Goal: Information Seeking & Learning: Learn about a topic

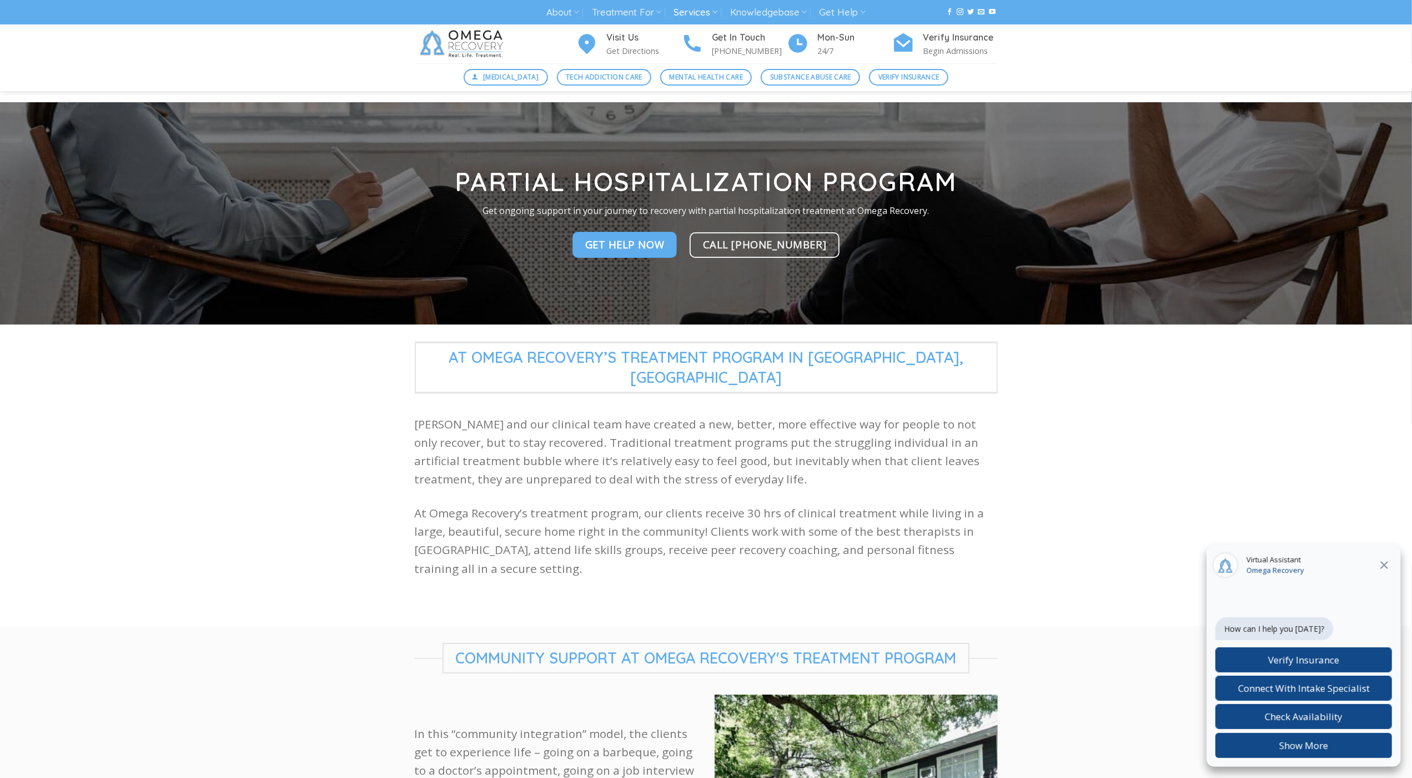
scroll to position [2875, 0]
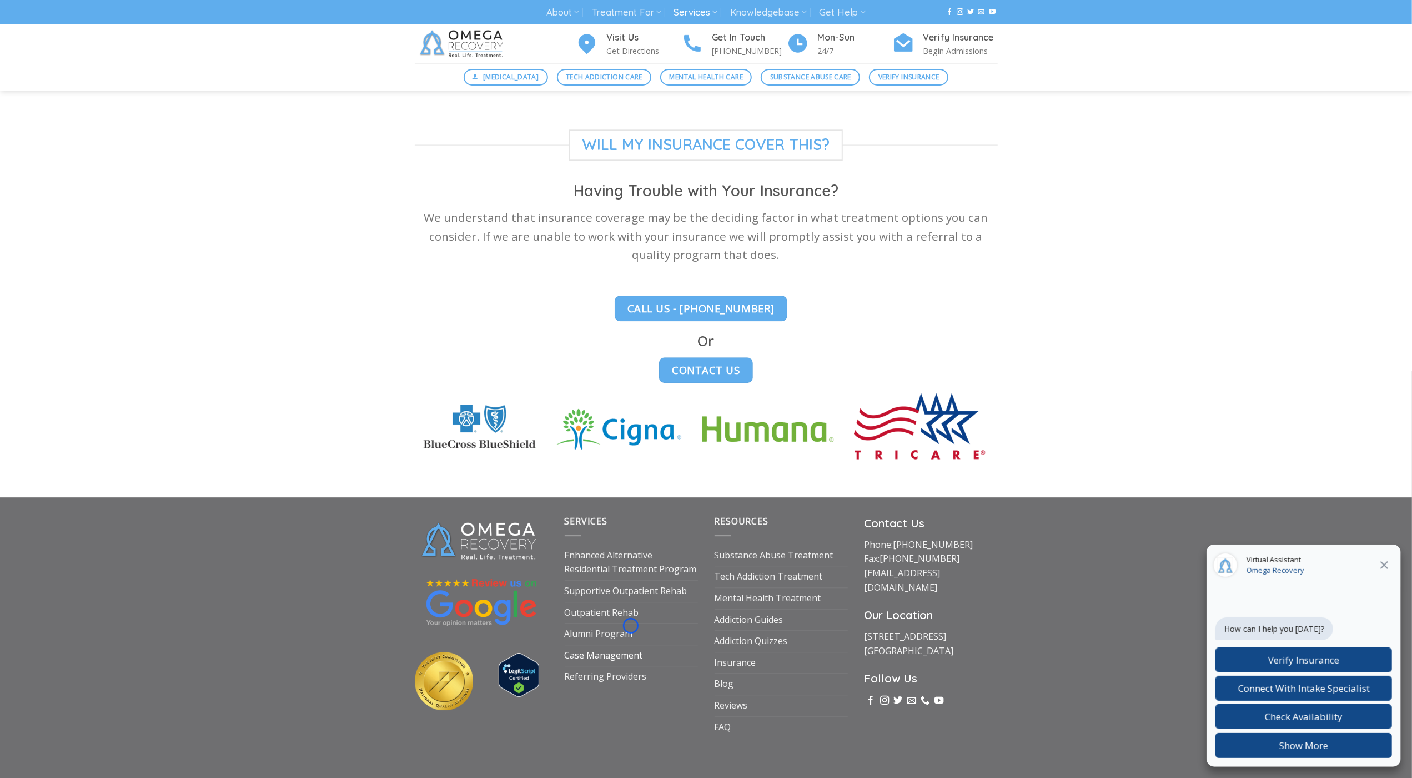
click at [631, 645] on link "Case Management" at bounding box center [604, 655] width 78 height 21
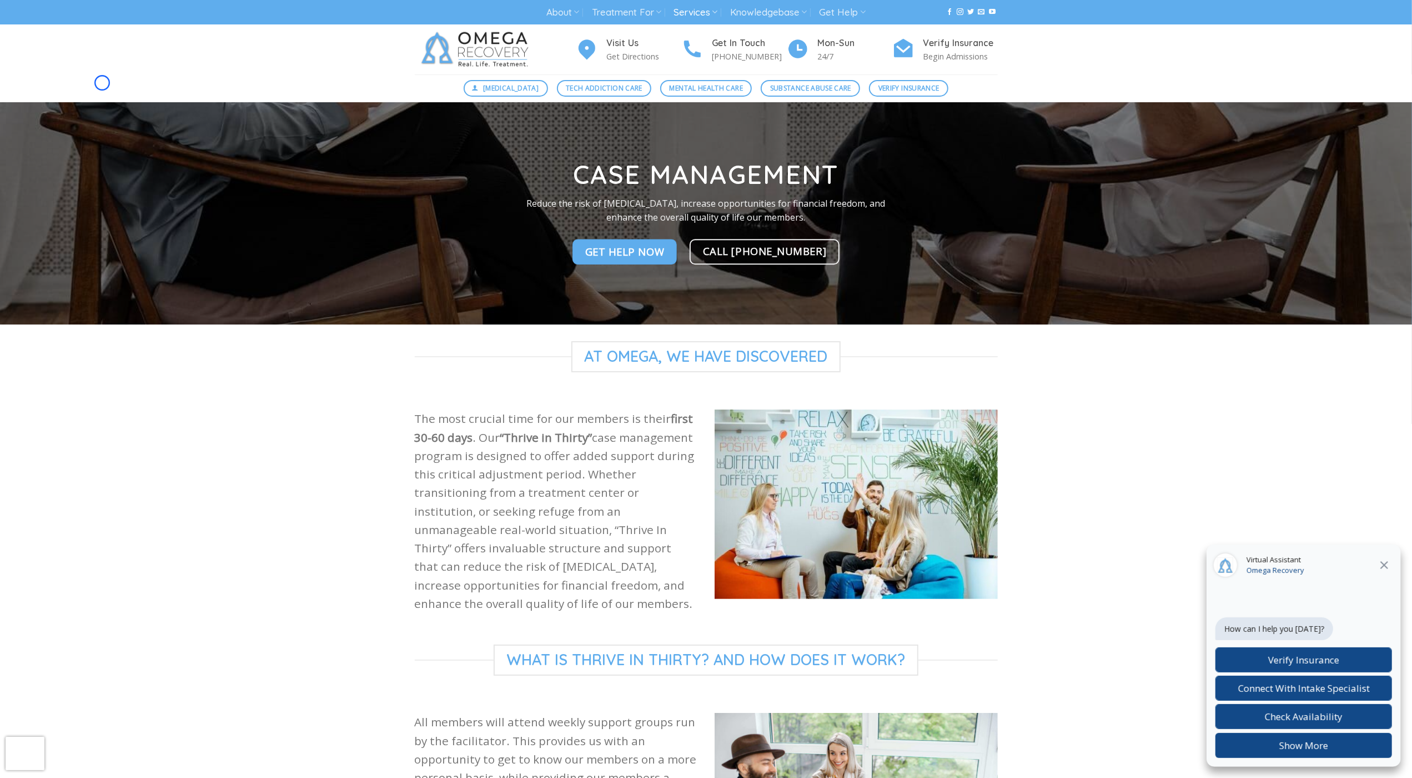
click at [102, 83] on div "[MEDICAL_DATA] Tech Addiction Care Mental Health Care Substance Abuse Care Veri…" at bounding box center [706, 88] width 1412 height 28
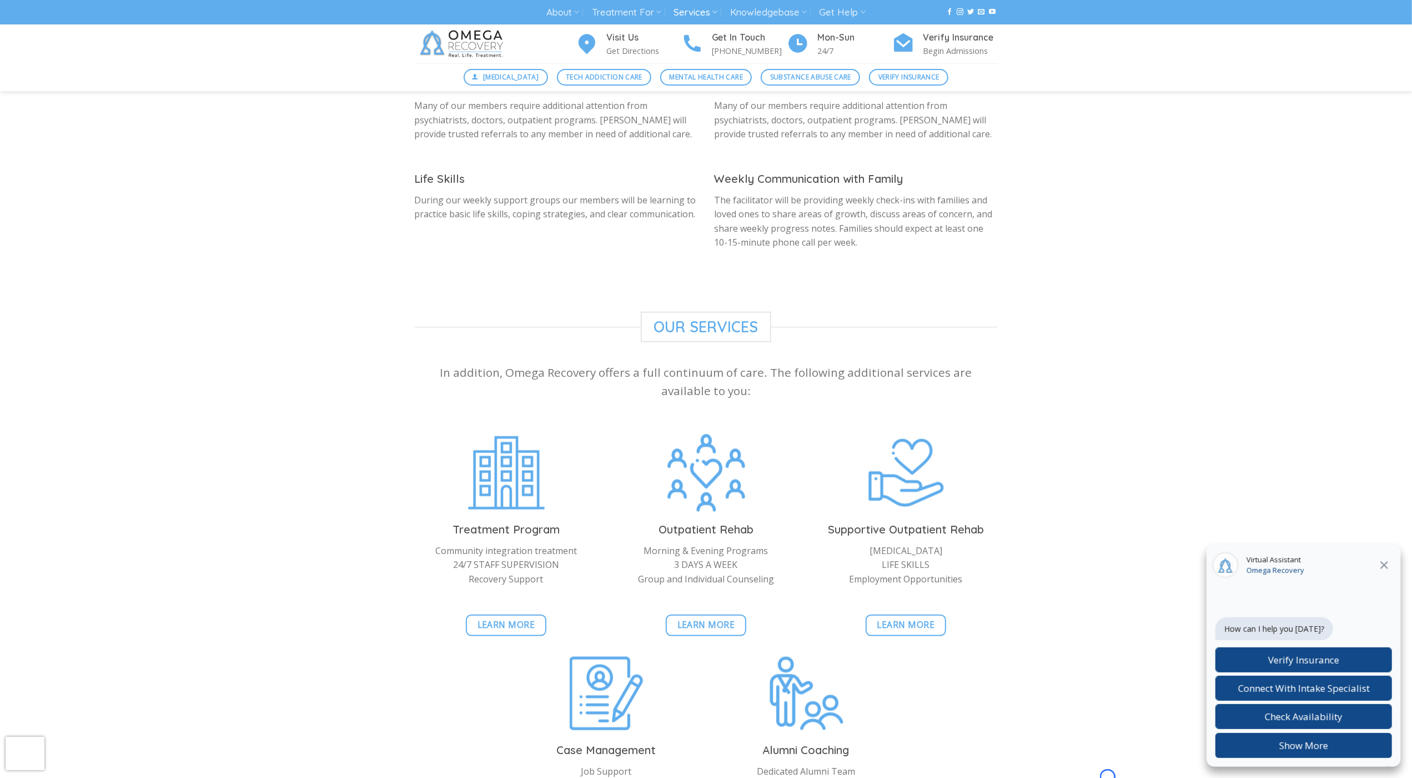
scroll to position [1023, 0]
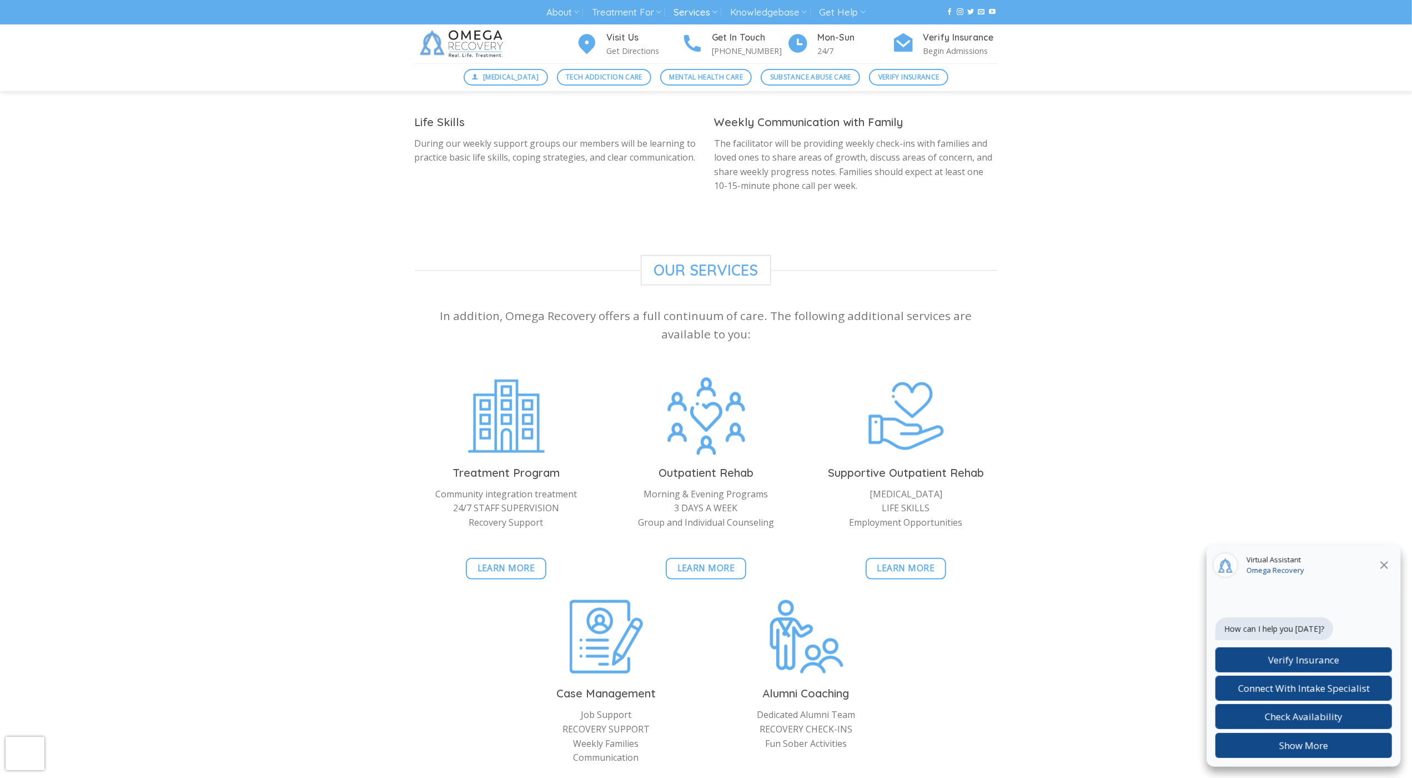
click at [102, 83] on div "Digital Detox Tech Addiction Care Mental Health Care Substance Abuse Care Verif…" at bounding box center [706, 77] width 1412 height 28
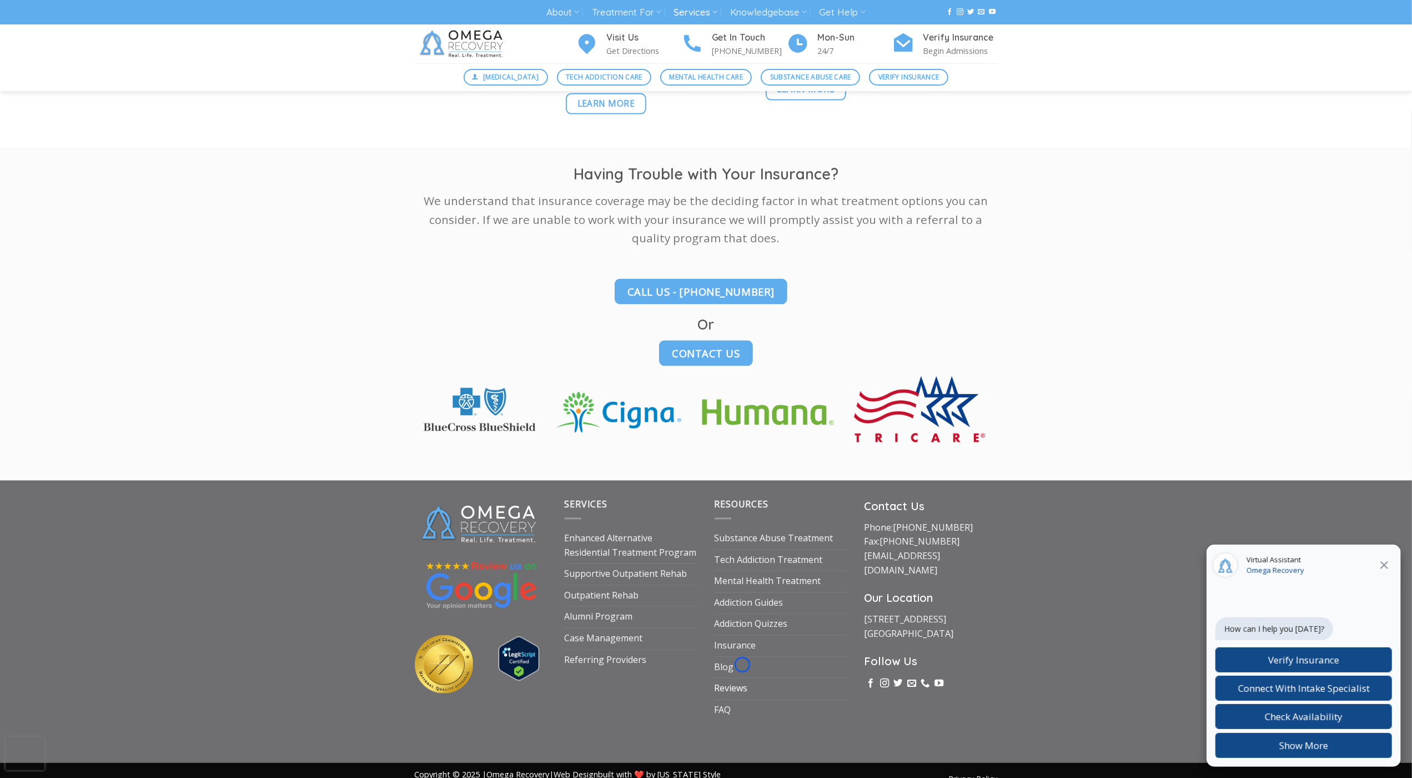
click at [743, 678] on link "Reviews" at bounding box center [731, 688] width 33 height 21
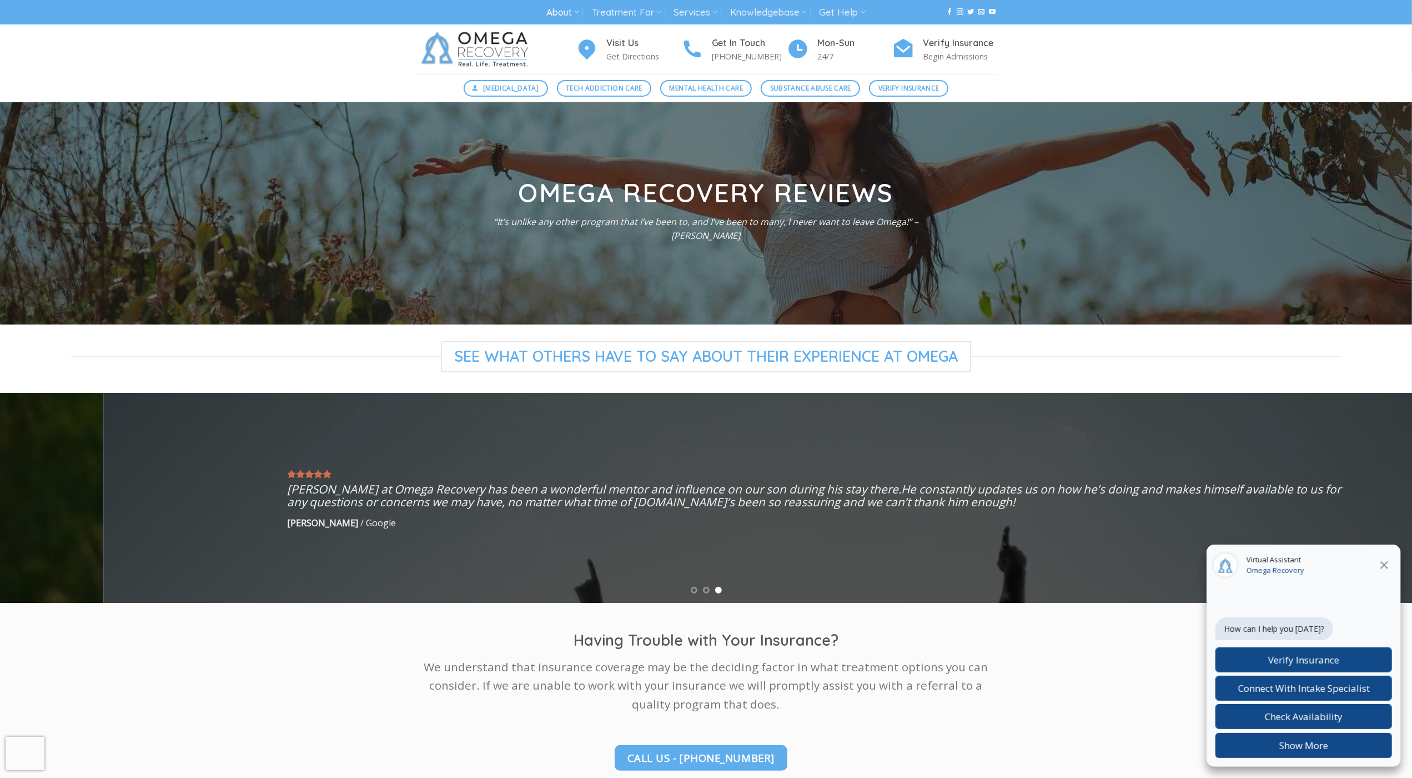
click at [59, 79] on div "[MEDICAL_DATA] Tech Addiction Care Mental Health Care Substance Abuse Care Veri…" at bounding box center [706, 88] width 1412 height 28
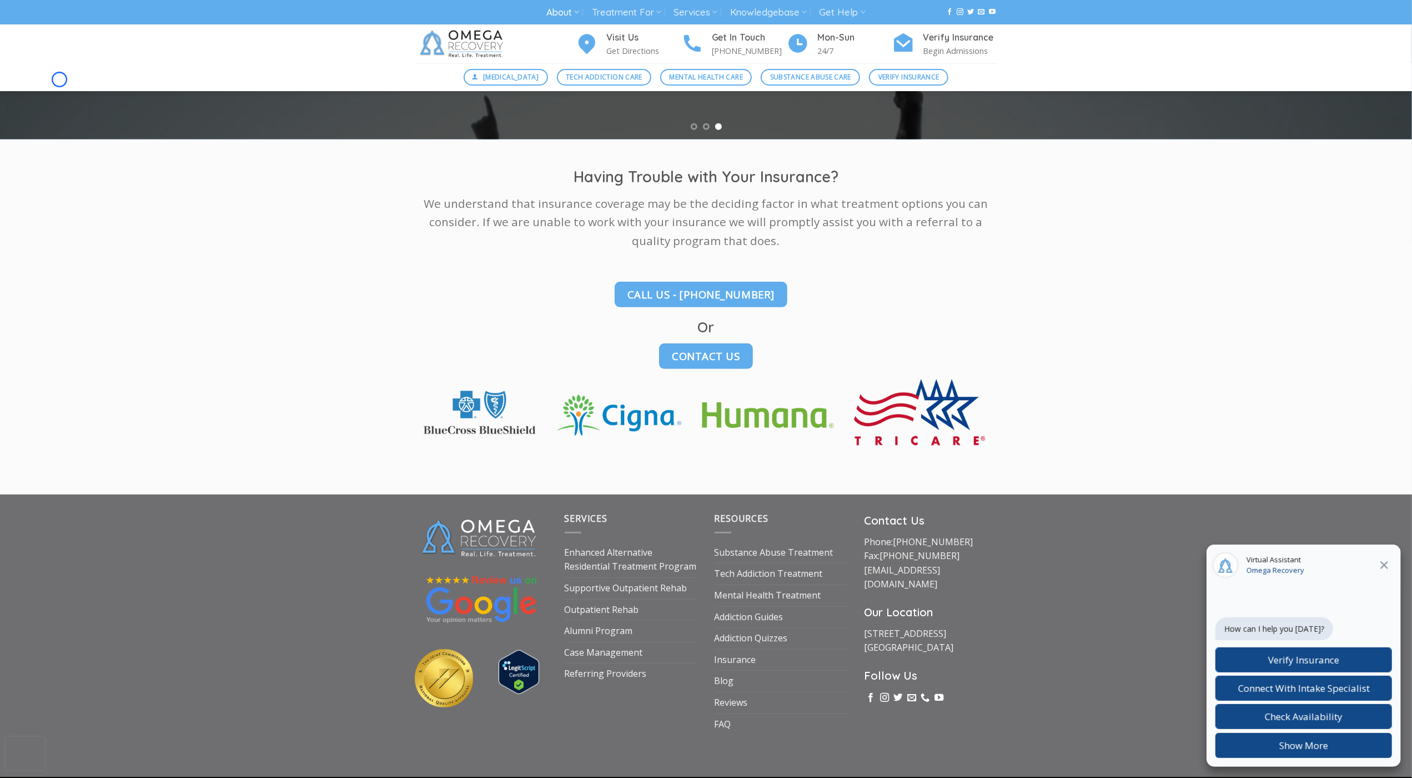
scroll to position [495, 0]
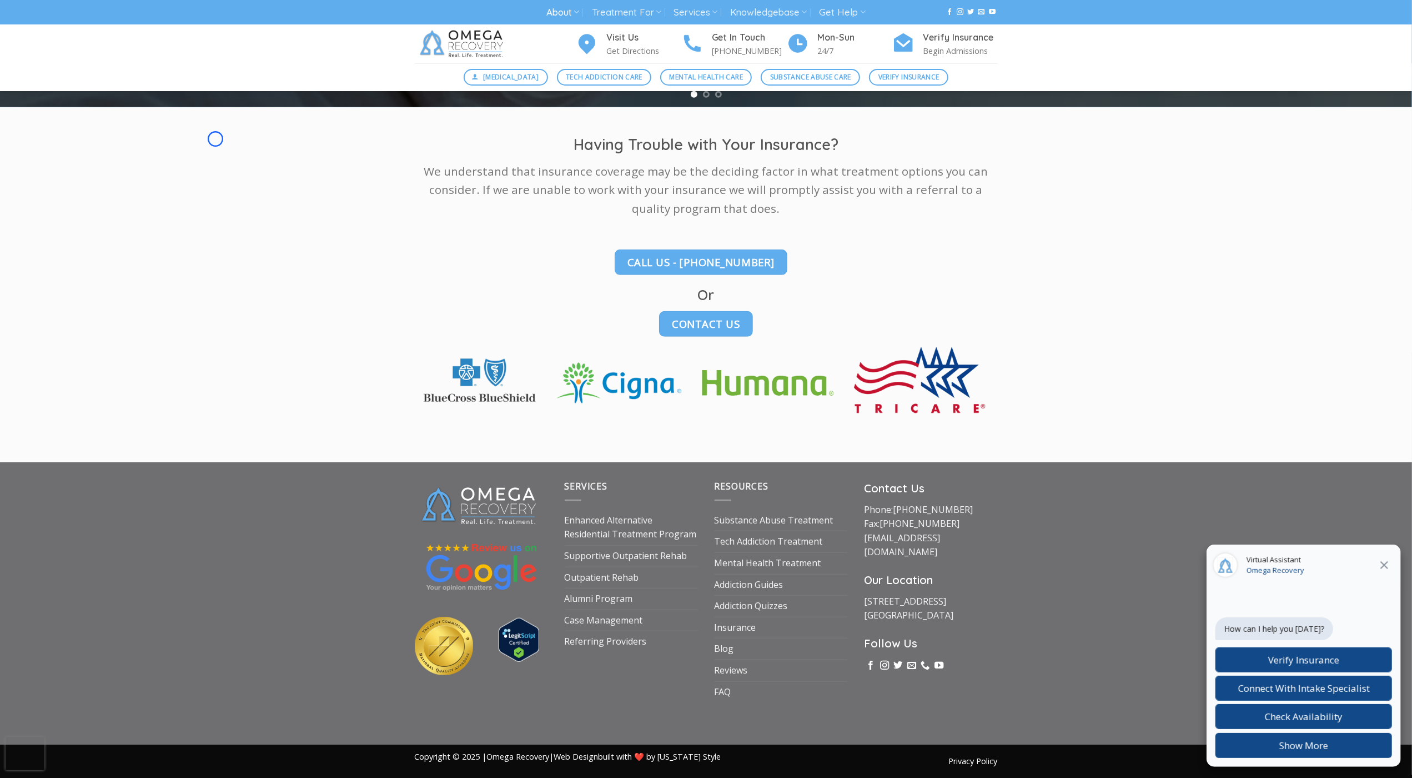
click at [59, 79] on div "Digital Detox Tech Addiction Care Mental Health Care Substance Abuse Care Verif…" at bounding box center [706, 77] width 1412 height 28
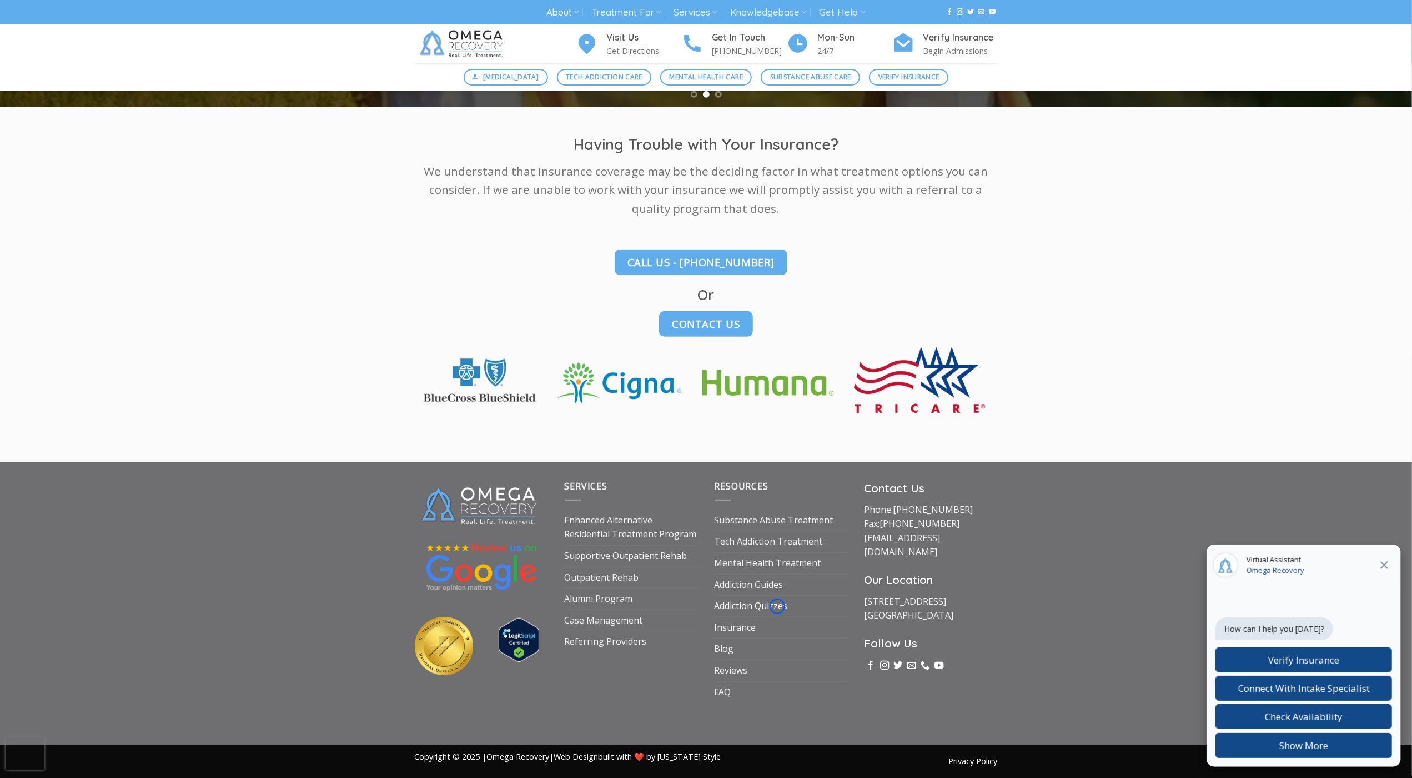
click at [778, 606] on link "Addiction Quizzes" at bounding box center [751, 605] width 73 height 21
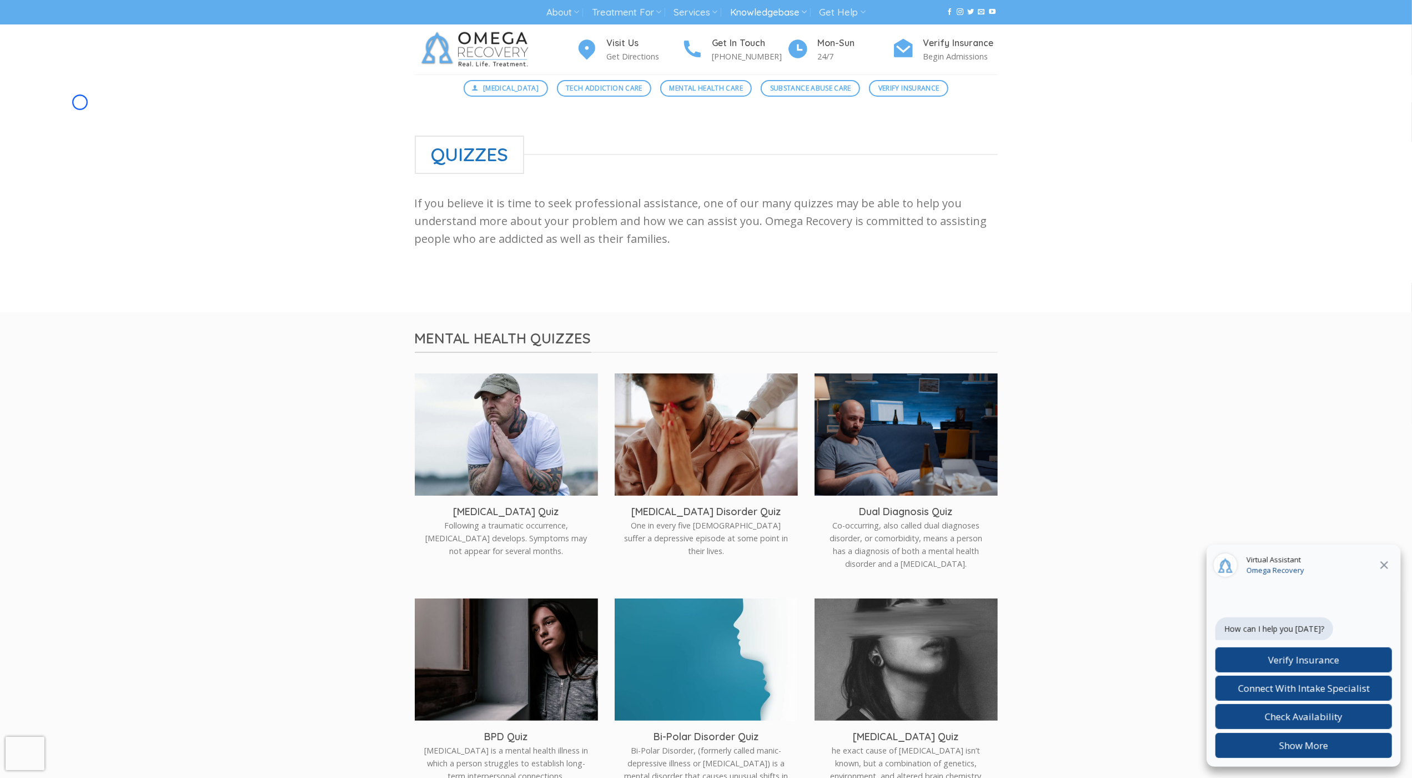
click at [80, 102] on div at bounding box center [706, 207] width 1412 height 210
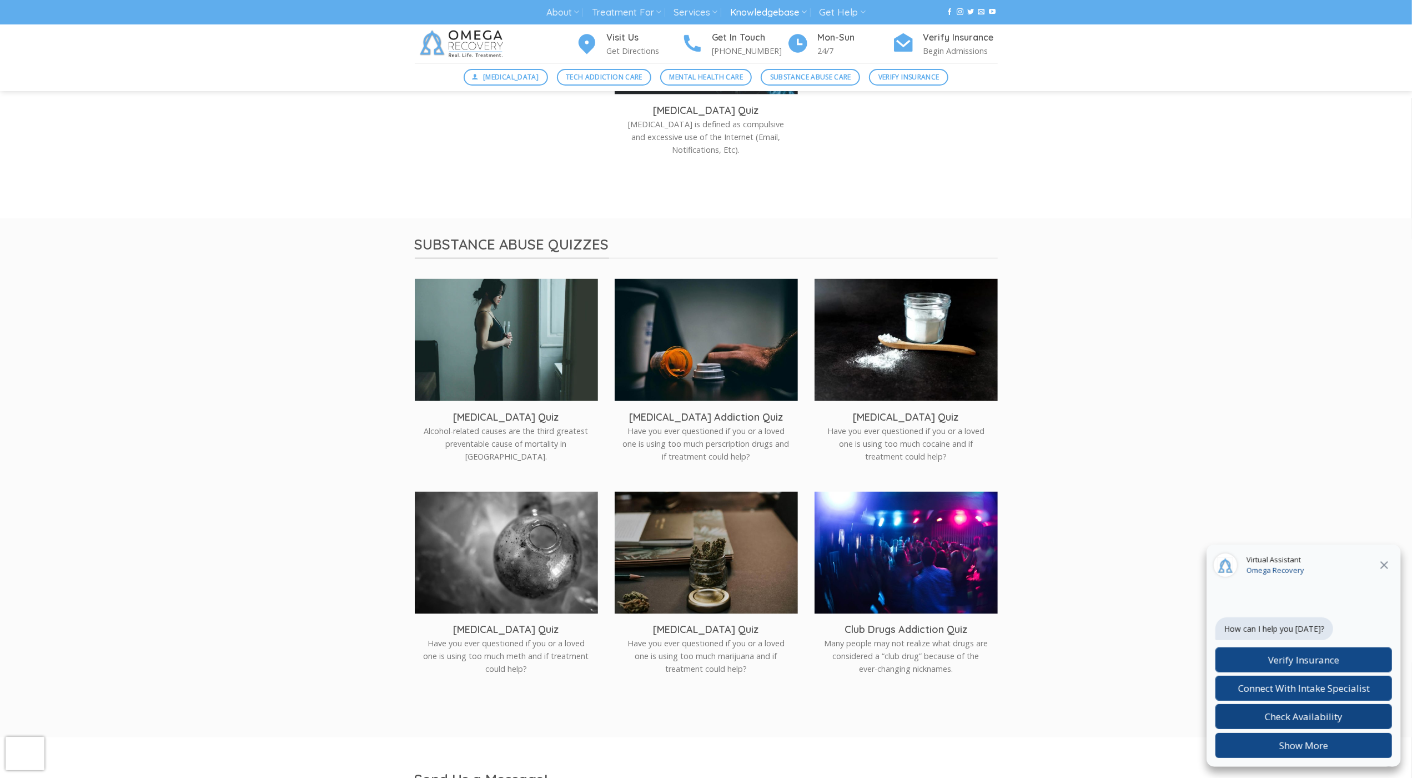
scroll to position [1634, 0]
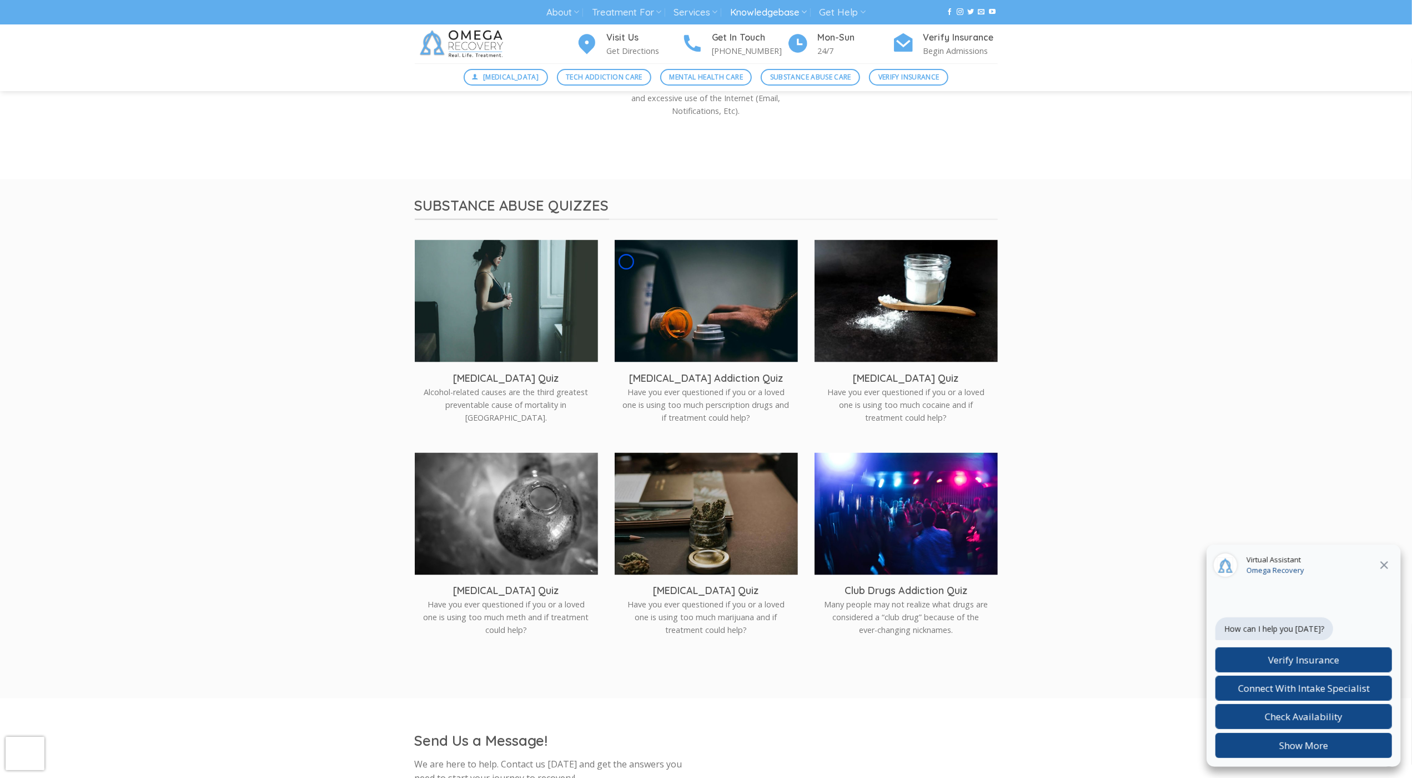
click at [944, 84] on div "Digital Detox Tech Addiction Care Mental Health Care Substance Abuse Care Verif…" at bounding box center [706, 77] width 485 height 17
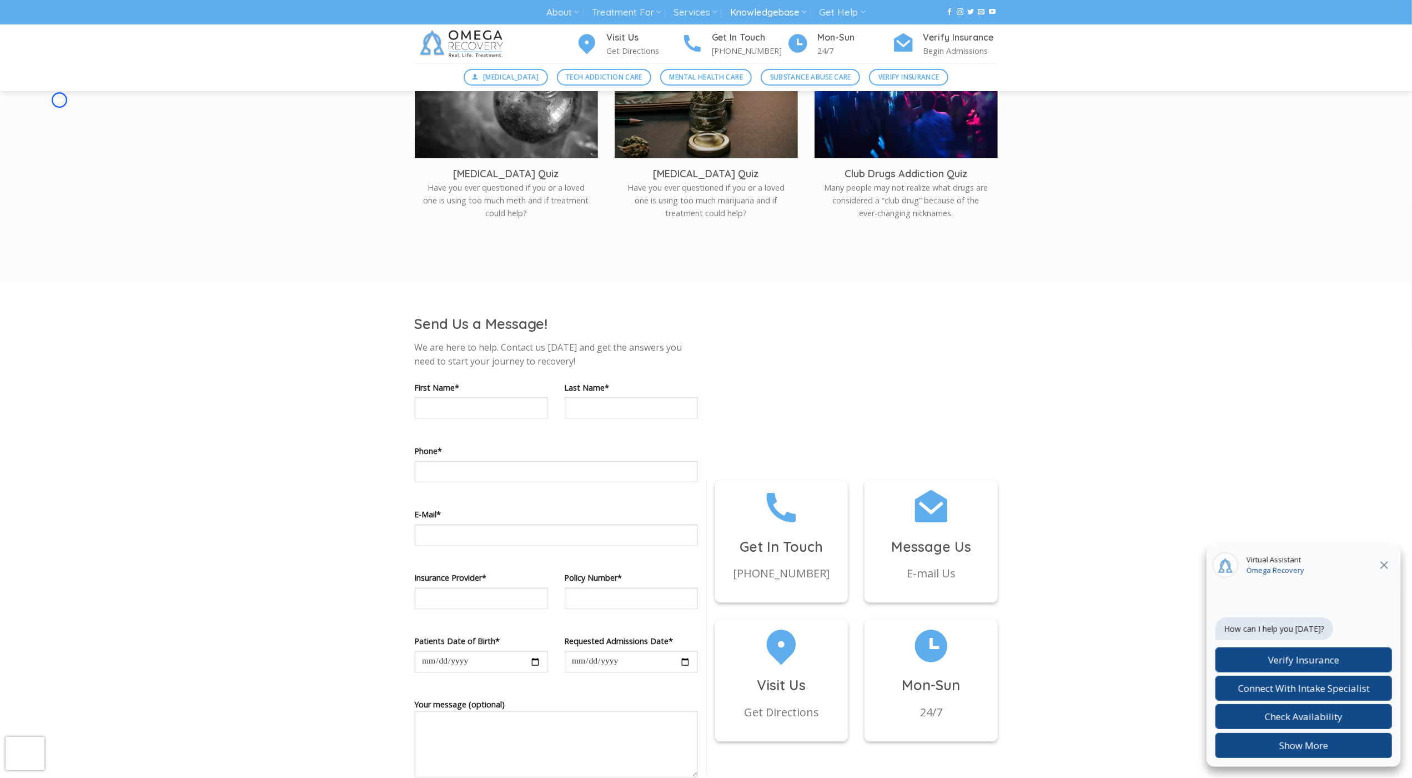
scroll to position [2126, 0]
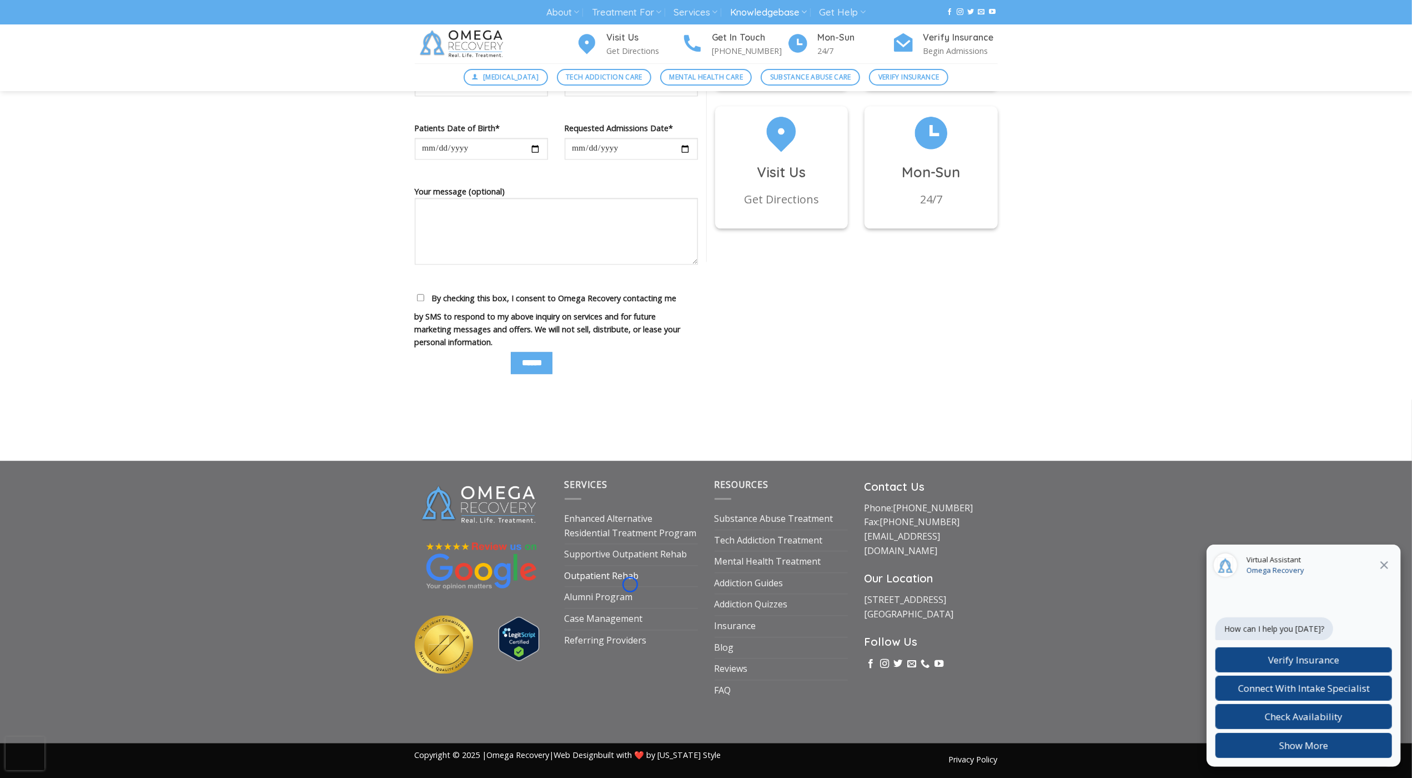
click at [630, 584] on link "Outpatient Rehab" at bounding box center [602, 575] width 74 height 21
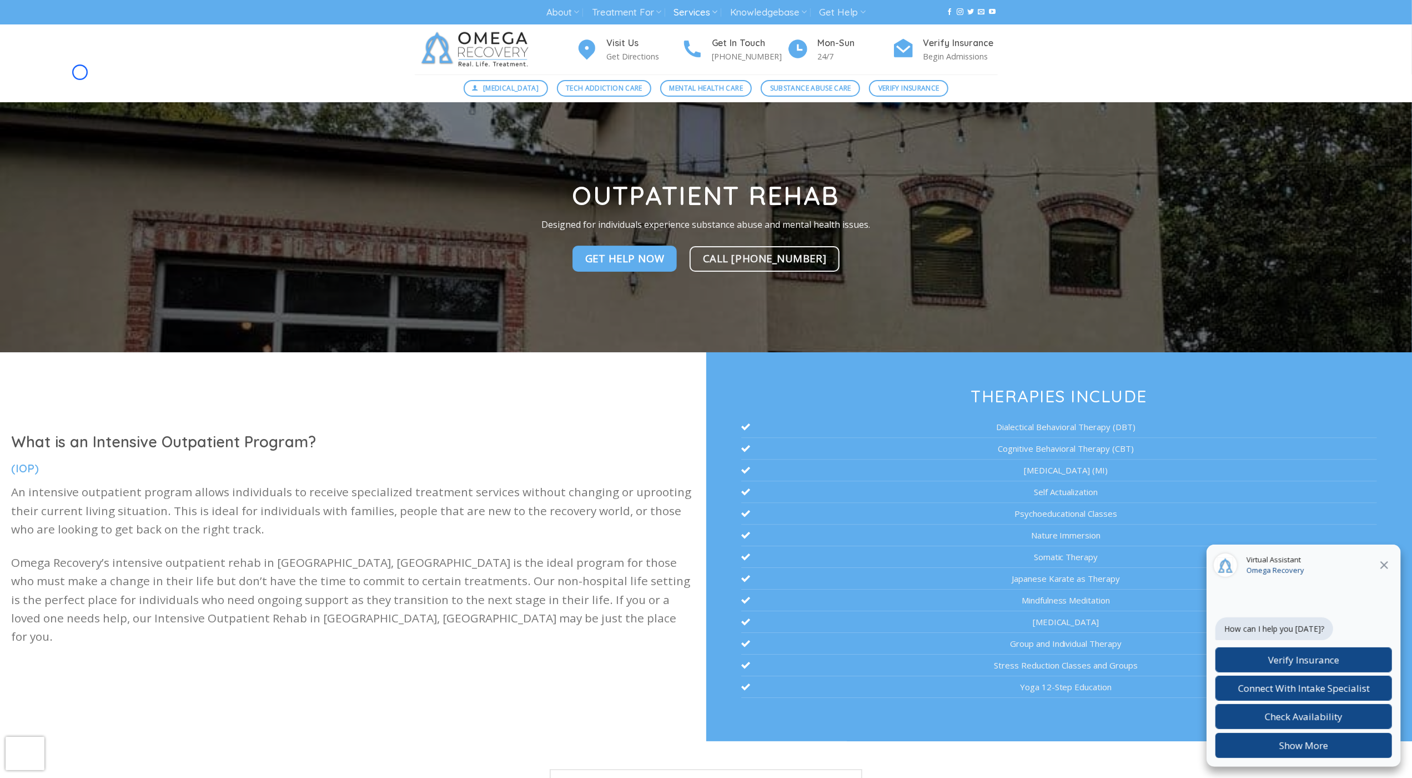
click at [80, 72] on div "Visit Us Get Directions Get In Touch [PHONE_NUMBER] Mon-[DATE] Verify Insurance…" at bounding box center [706, 49] width 1412 height 50
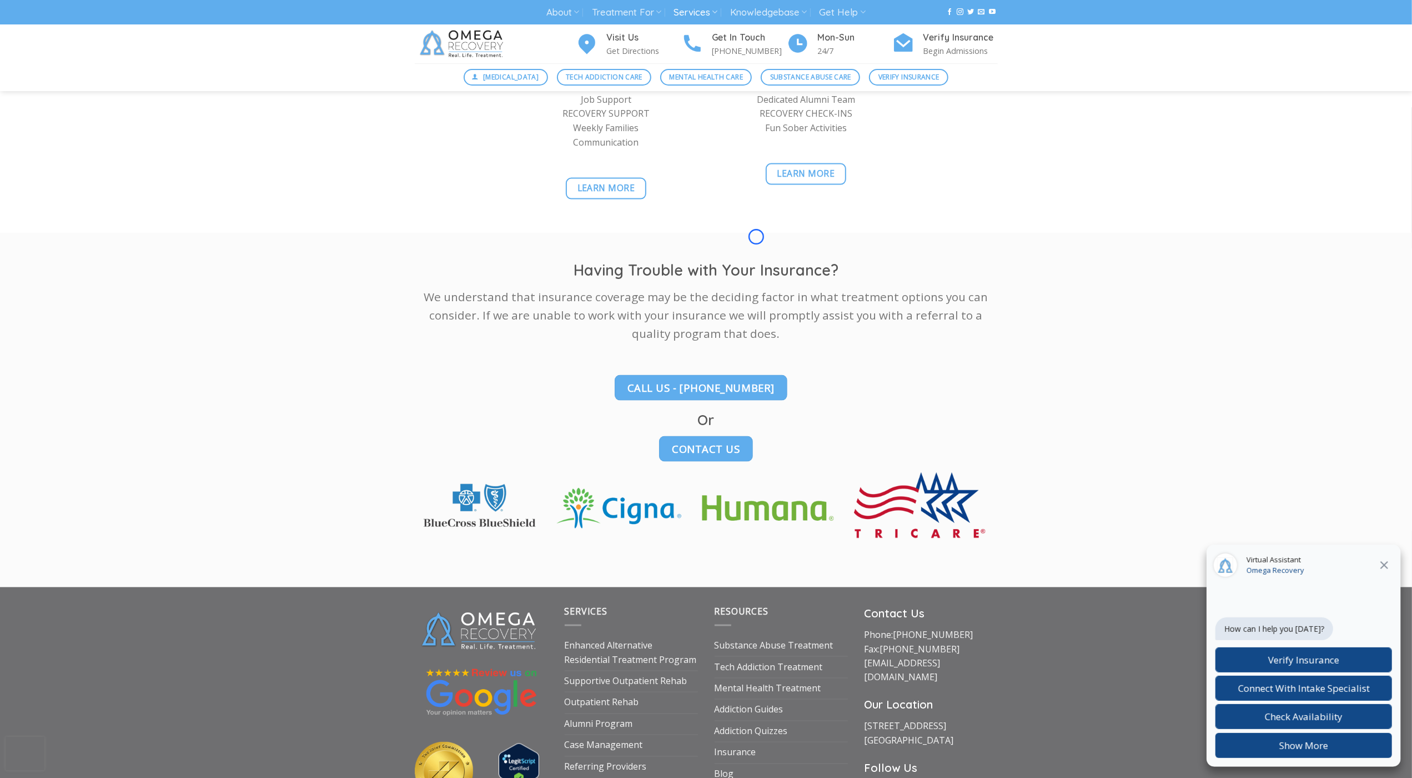
scroll to position [1465, 0]
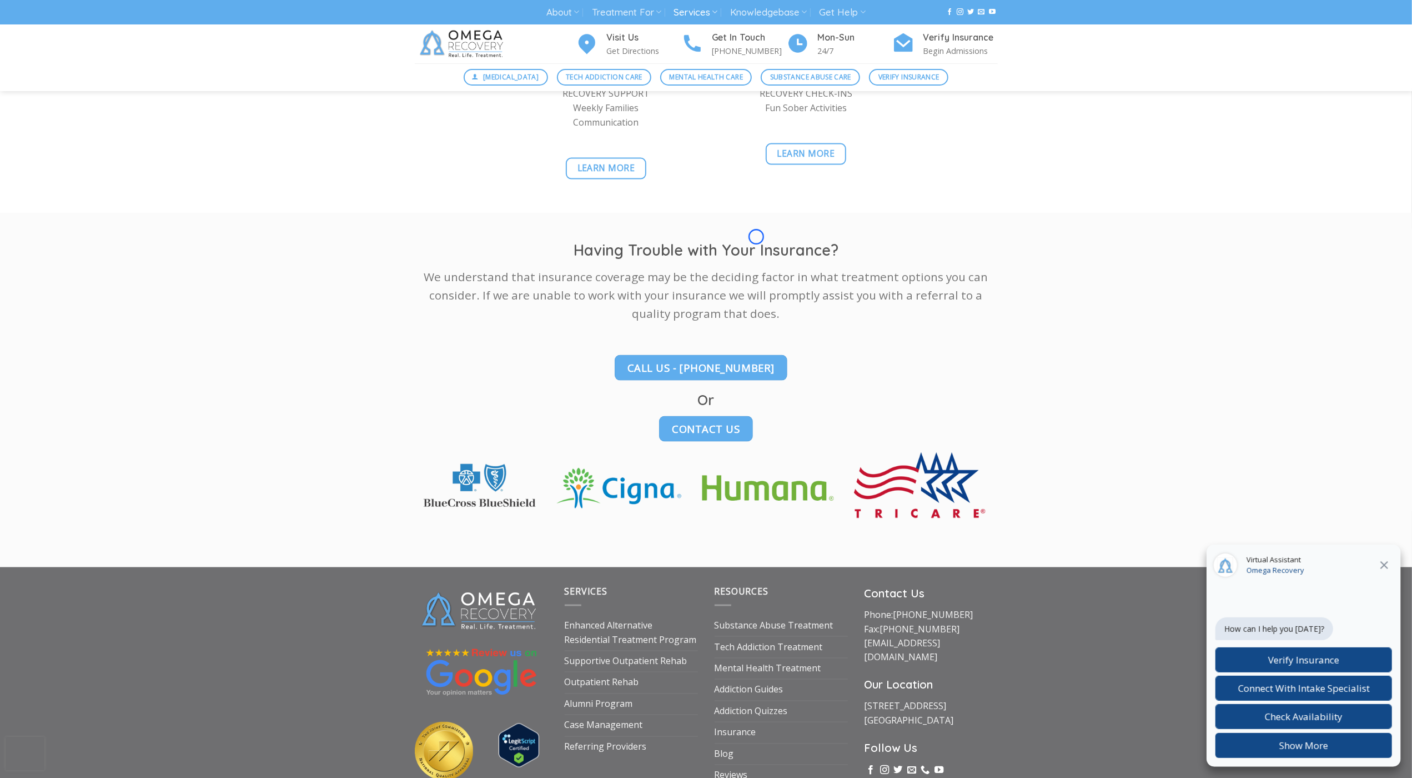
click at [80, 72] on div "[MEDICAL_DATA] Tech Addiction Care Mental Health Care Substance Abuse Care Veri…" at bounding box center [706, 77] width 1412 height 28
